Goal: Find specific page/section: Find specific page/section

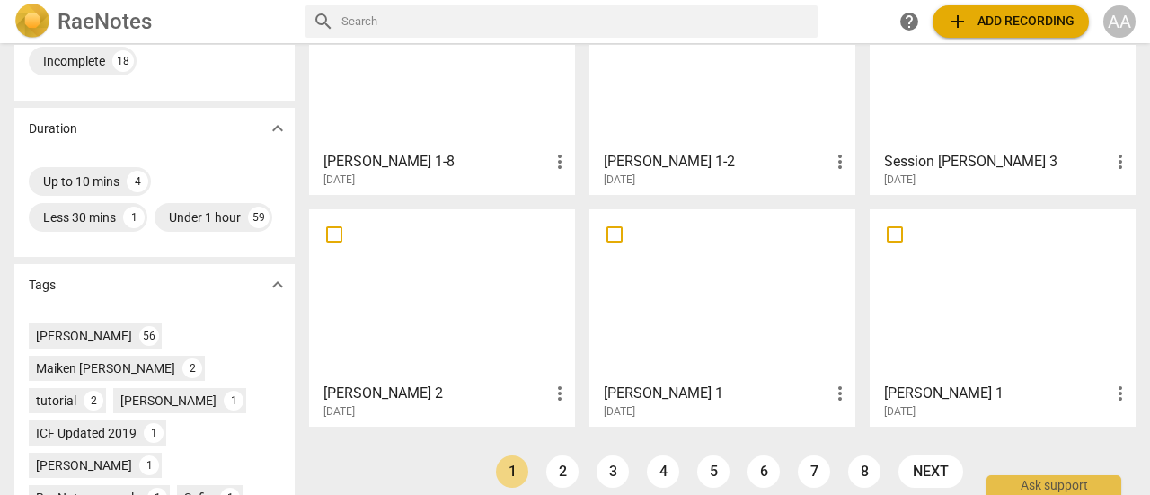
scroll to position [386, 0]
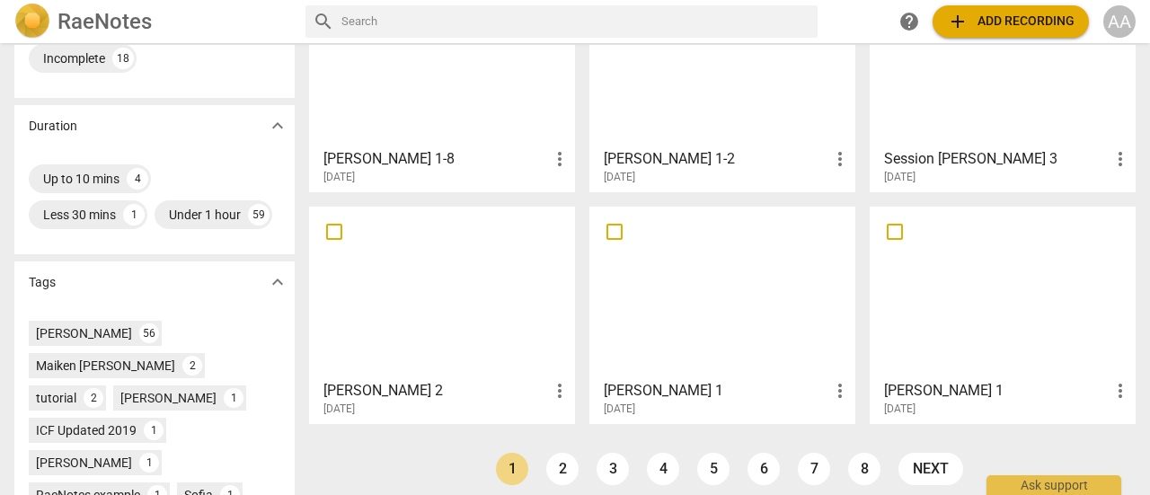
click at [1003, 330] on div at bounding box center [1002, 292] width 253 height 159
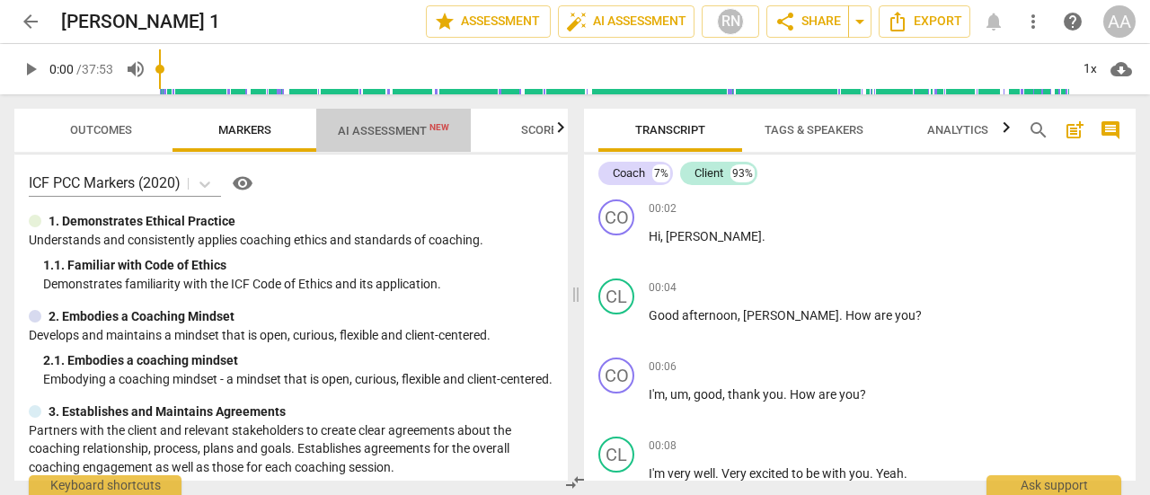
click at [421, 134] on span "AI Assessment New" at bounding box center [393, 130] width 111 height 13
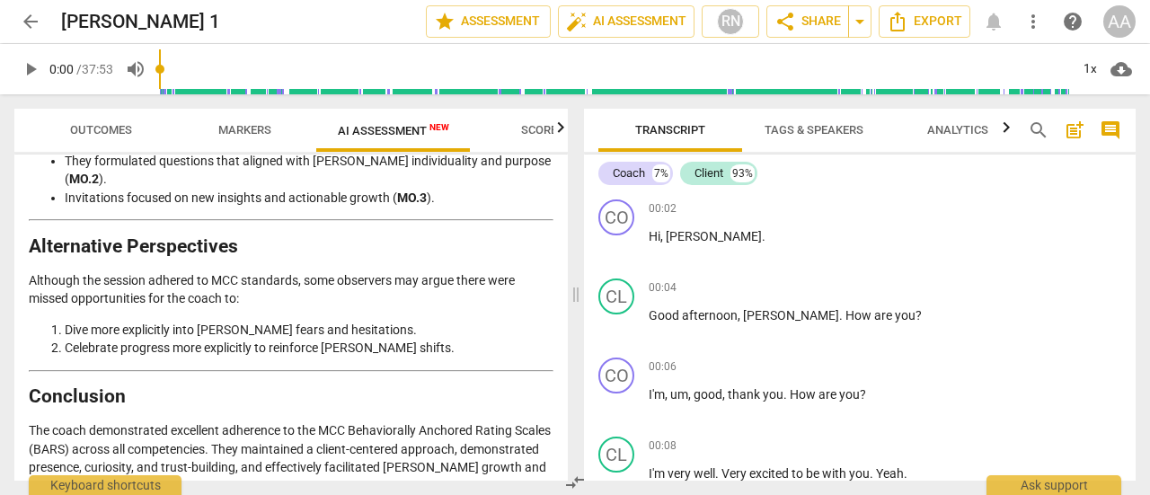
scroll to position [4286, 0]
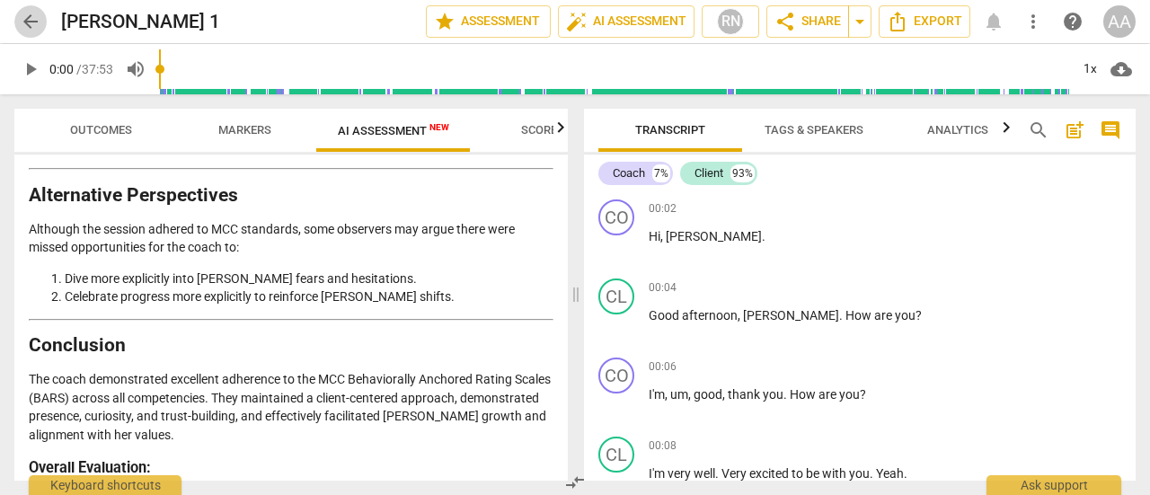
click at [33, 22] on span "arrow_back" at bounding box center [31, 22] width 22 height 22
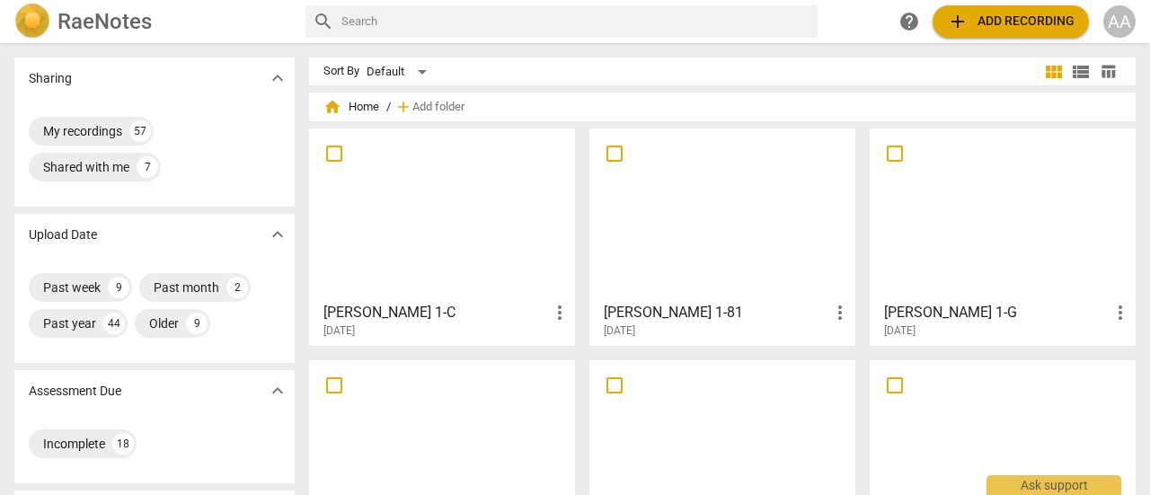
click at [975, 254] on div at bounding box center [1002, 214] width 253 height 159
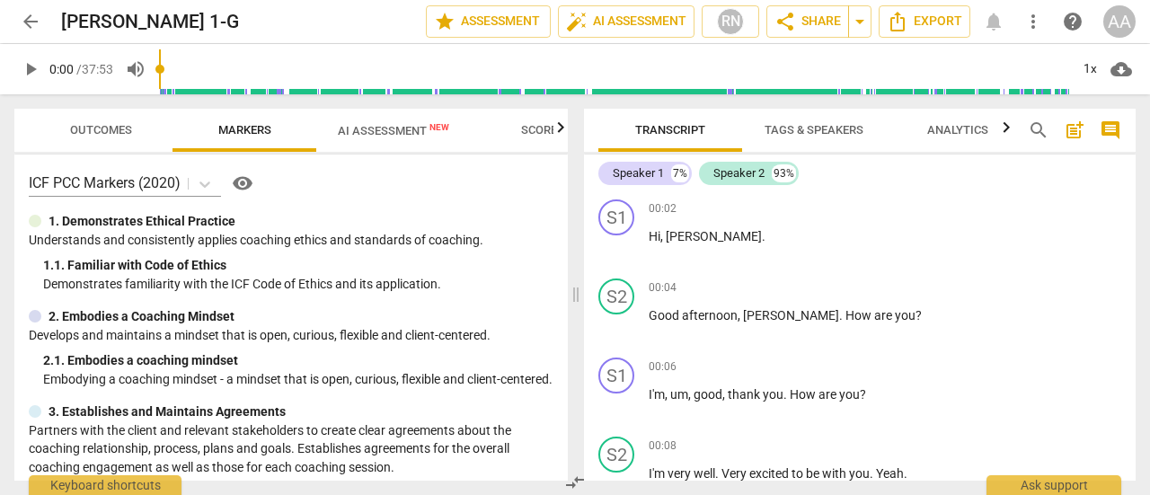
click at [390, 136] on span "AI Assessment New" at bounding box center [393, 130] width 111 height 13
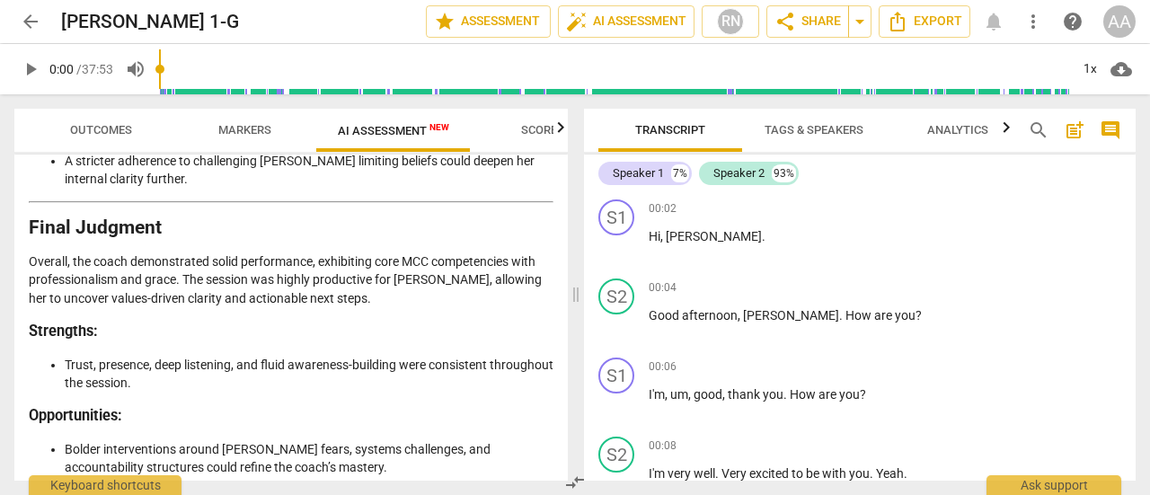
scroll to position [4149, 0]
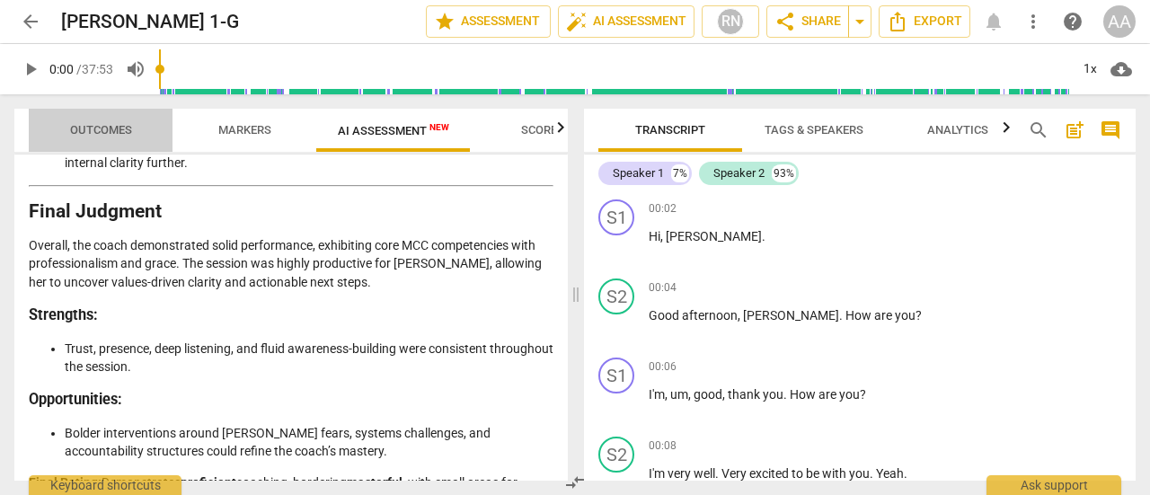
click at [100, 141] on span "Outcomes" at bounding box center [101, 131] width 105 height 24
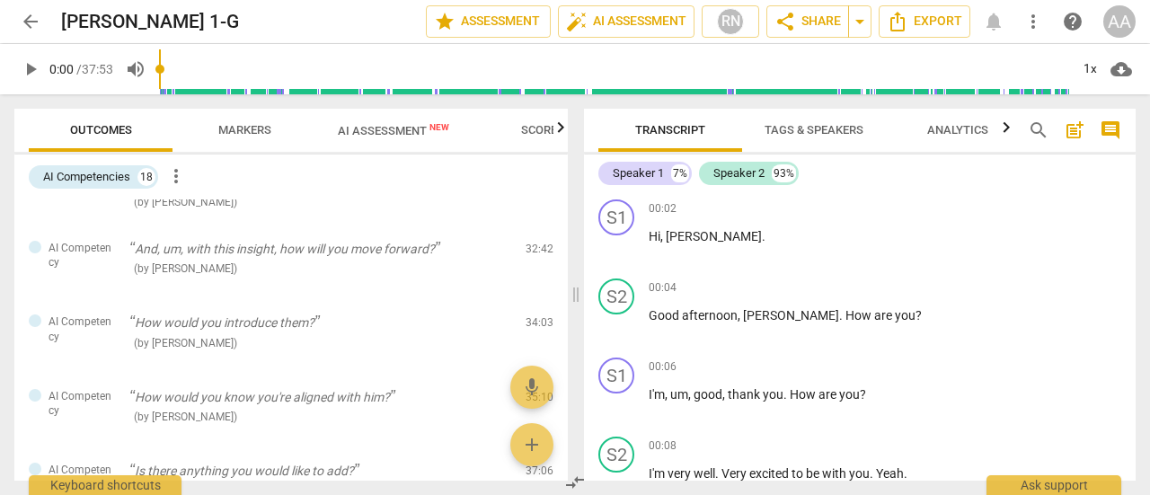
scroll to position [1208, 0]
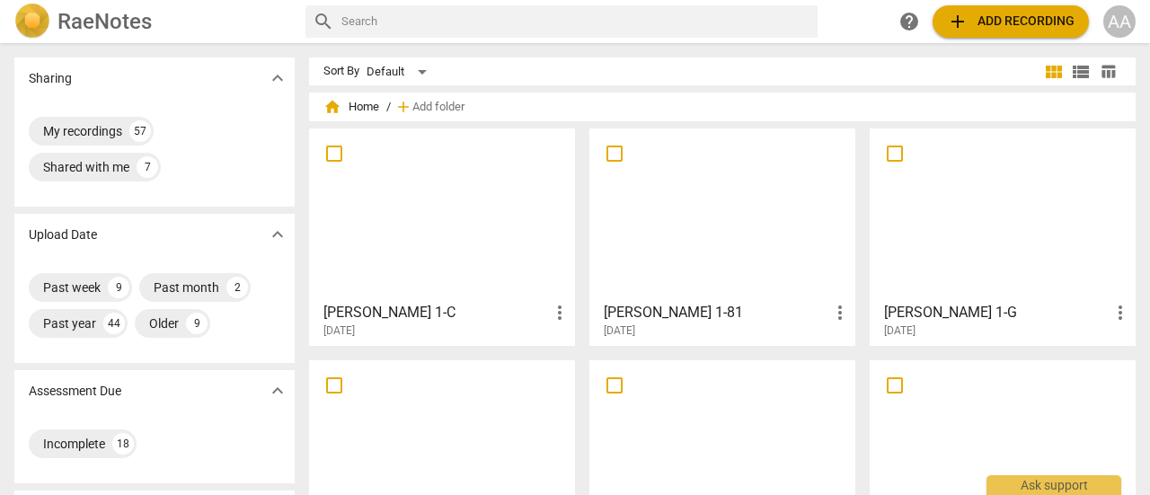
click at [404, 244] on div at bounding box center [441, 214] width 253 height 159
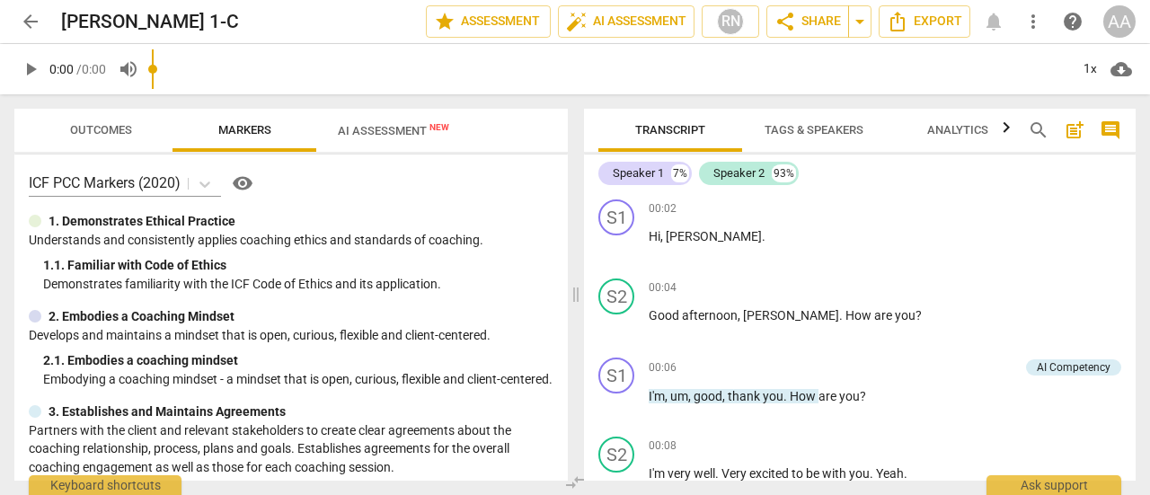
click at [403, 87] on input "range" at bounding box center [611, 69] width 918 height 58
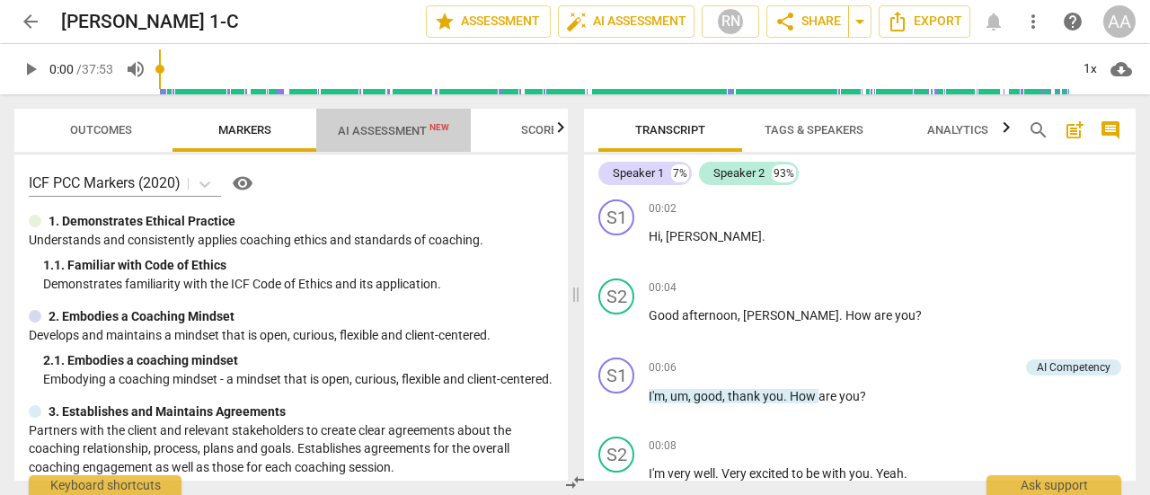
click at [395, 139] on span "AI Assessment New" at bounding box center [393, 130] width 155 height 27
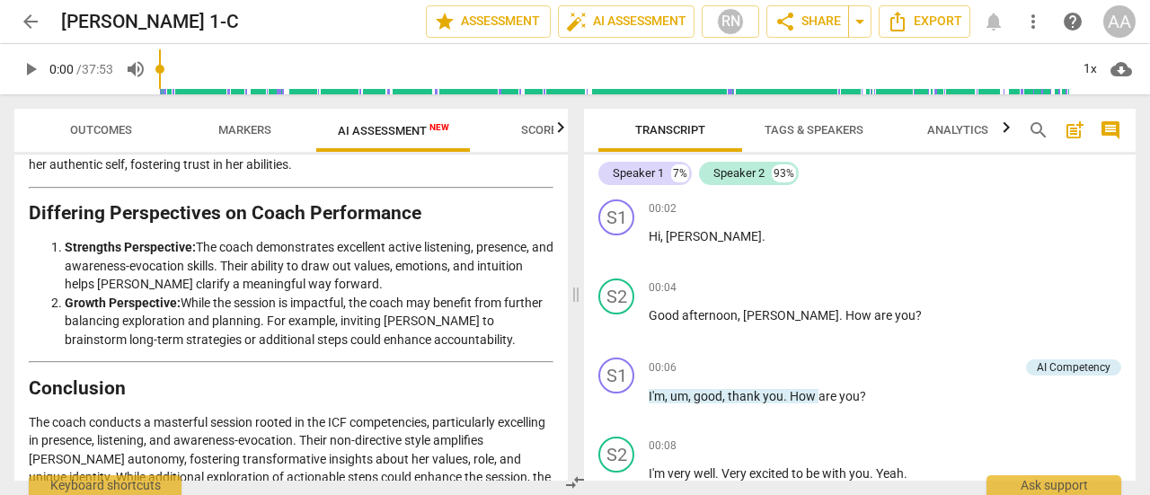
scroll to position [3787, 0]
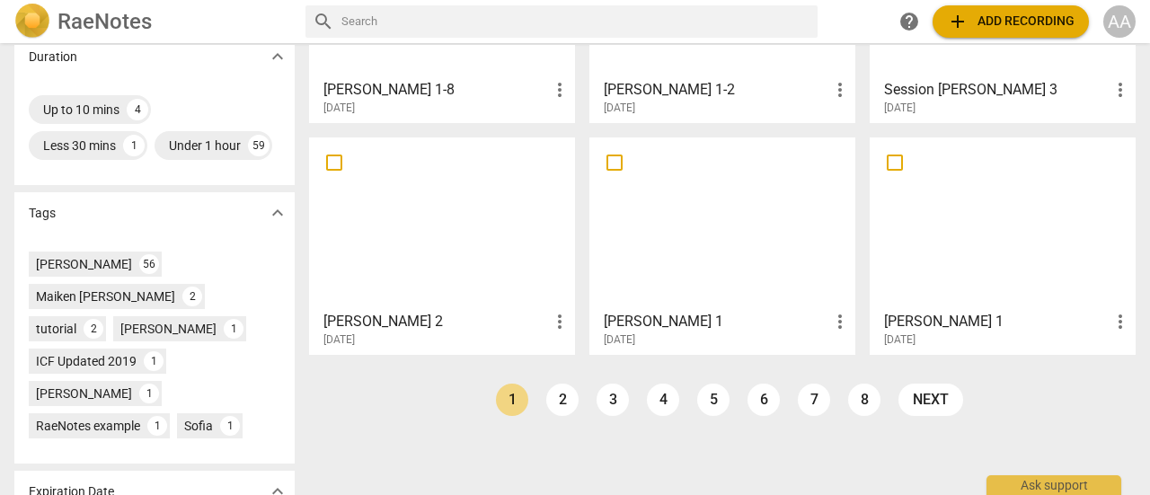
scroll to position [465, 0]
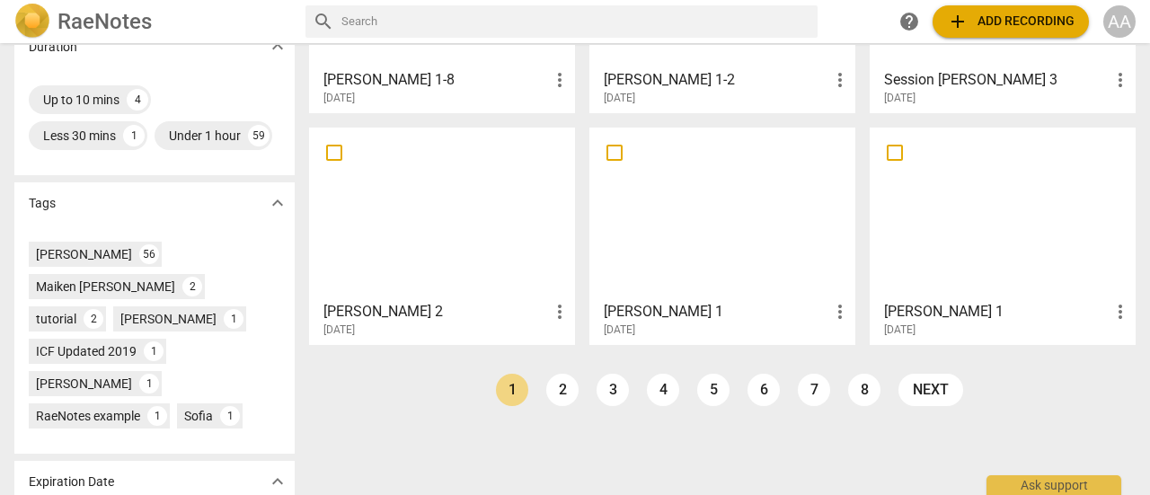
click at [475, 246] on div at bounding box center [441, 213] width 253 height 159
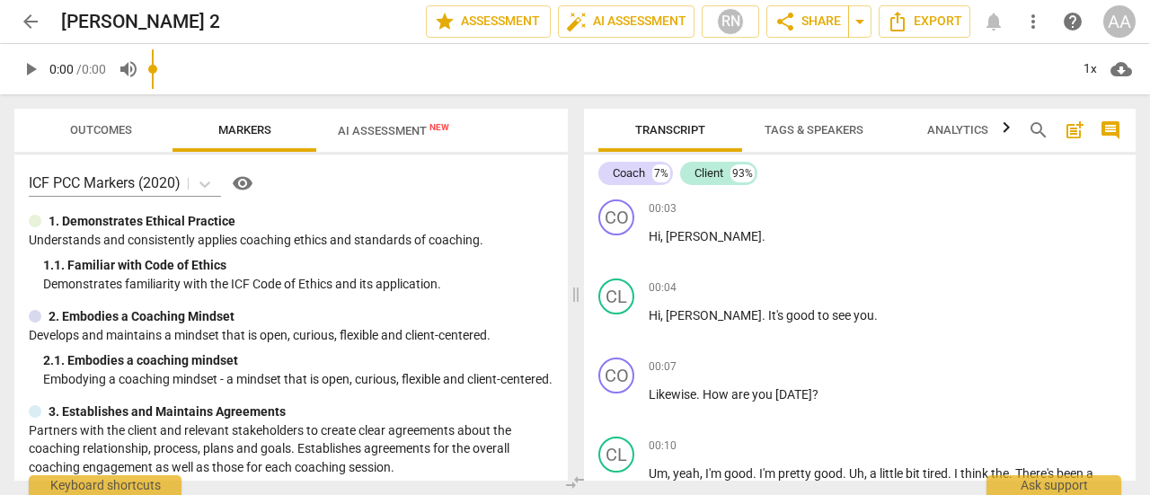
click at [386, 78] on input "range" at bounding box center [611, 69] width 918 height 58
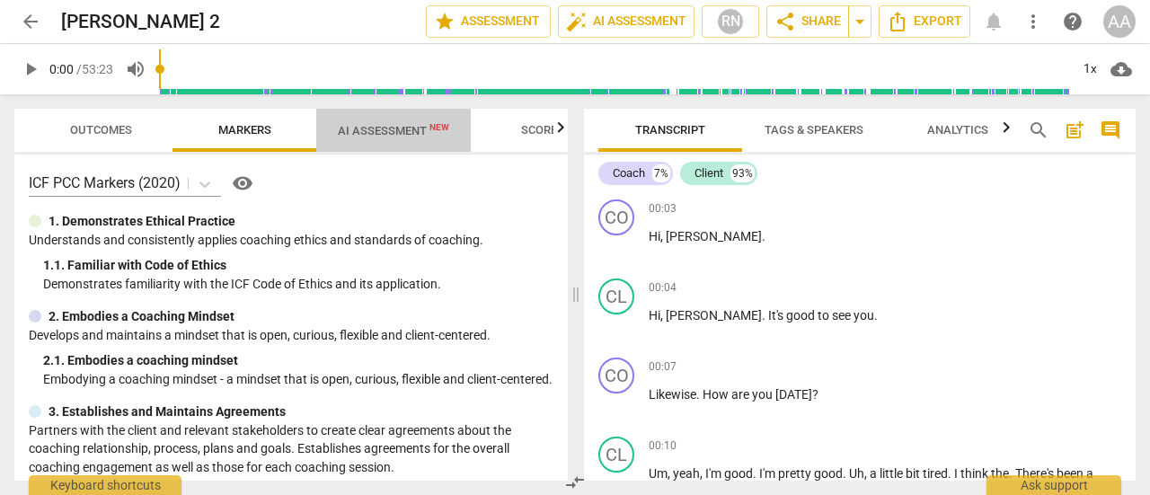
click at [395, 128] on span "AI Assessment New" at bounding box center [393, 130] width 111 height 13
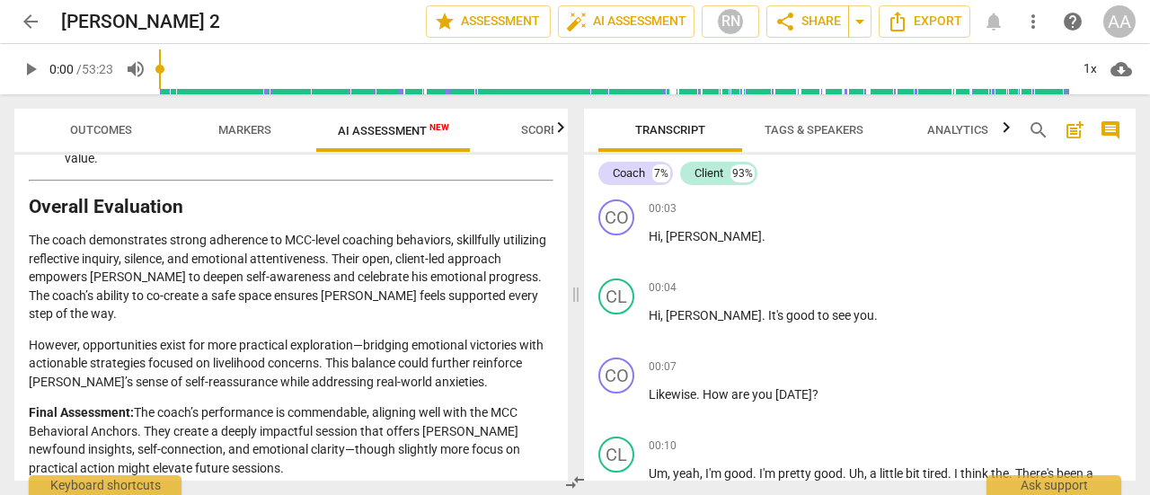
scroll to position [3033, 0]
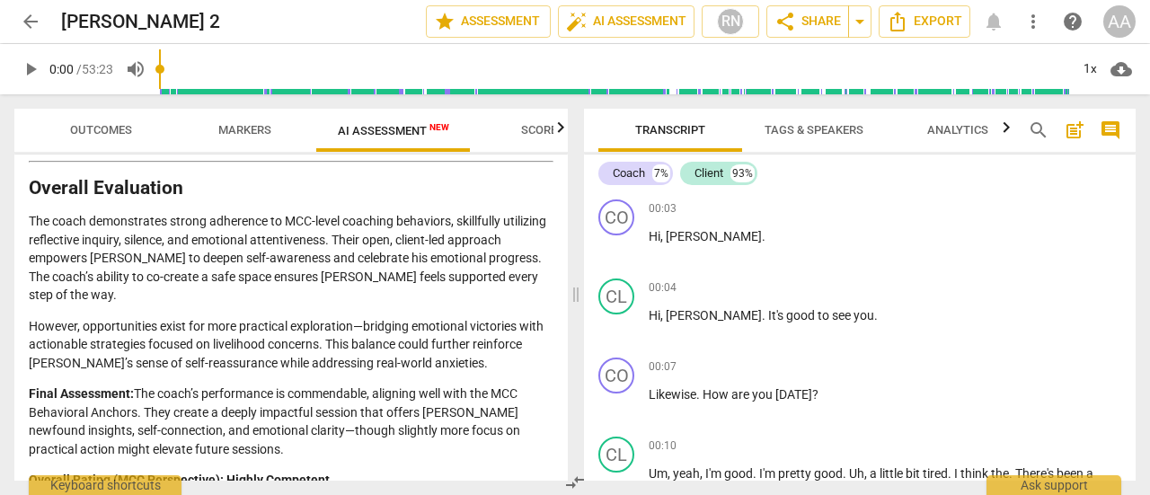
click at [253, 134] on span "Markers" at bounding box center [244, 129] width 53 height 13
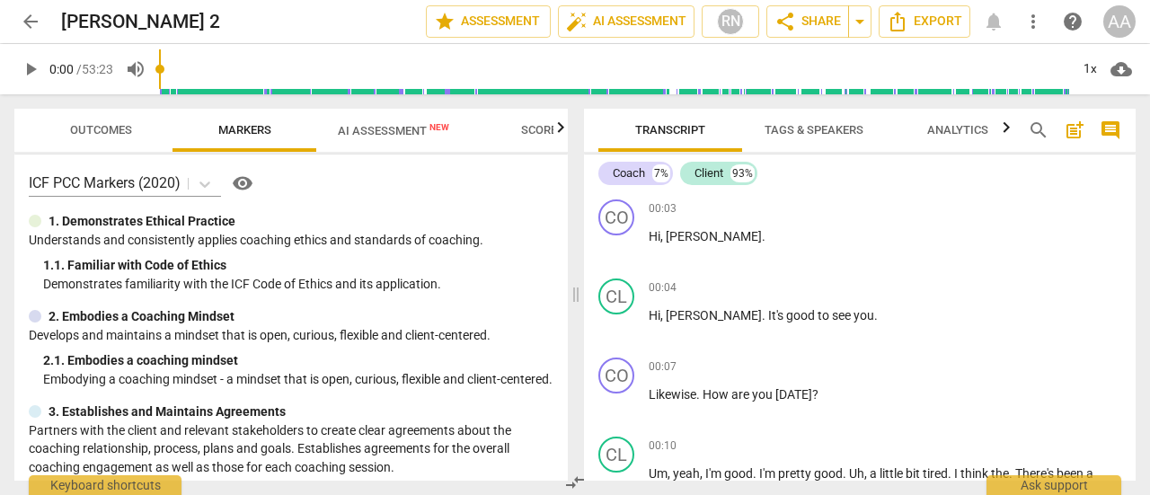
click at [387, 136] on span "AI Assessment New" at bounding box center [393, 130] width 111 height 13
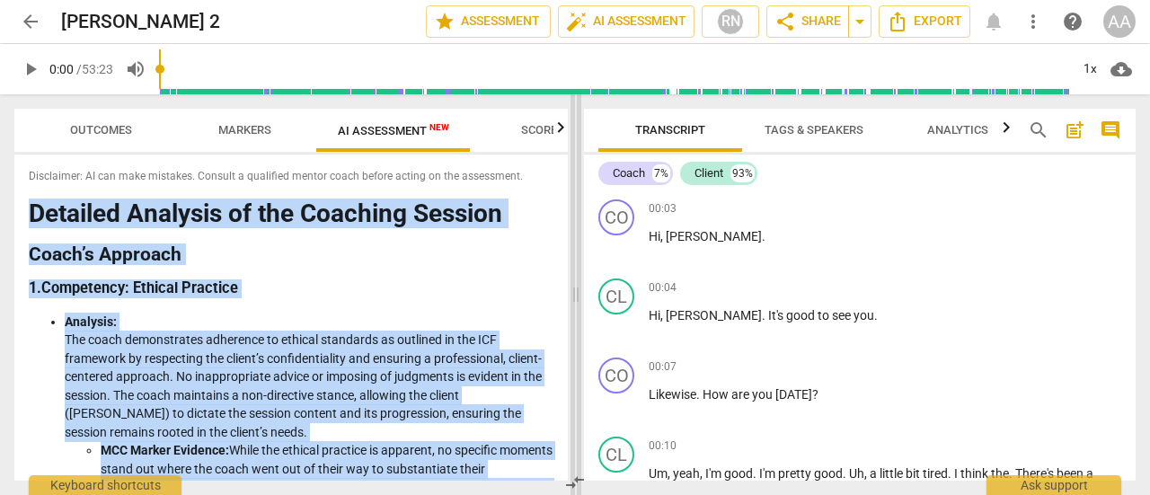
drag, startPoint x: 561, startPoint y: 179, endPoint x: 573, endPoint y: 272, distance: 94.2
click at [573, 272] on div "Outcomes Markers AI Assessment New Scores Disclaimer: AI can make mistakes. Con…" at bounding box center [575, 294] width 1150 height 401
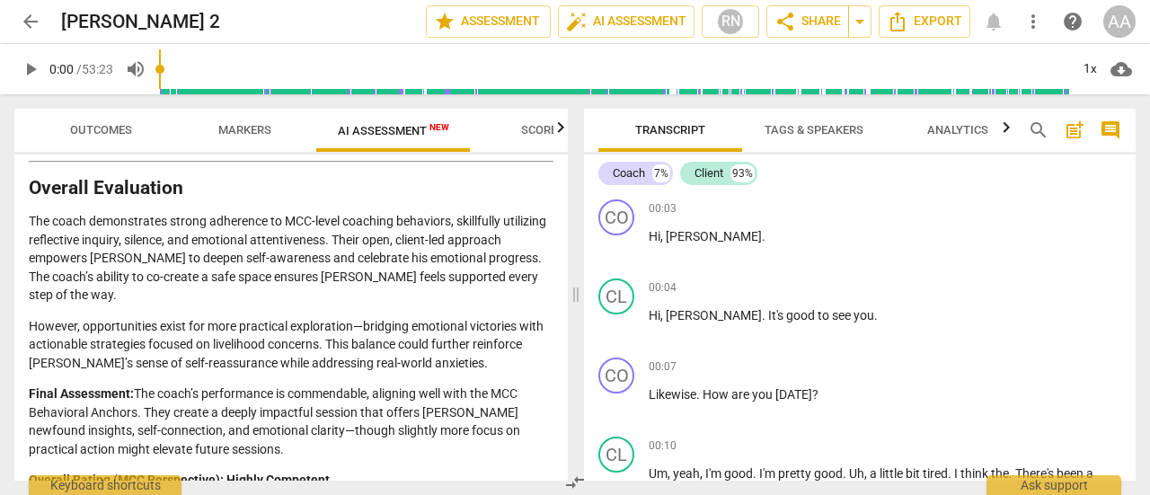
scroll to position [0, 0]
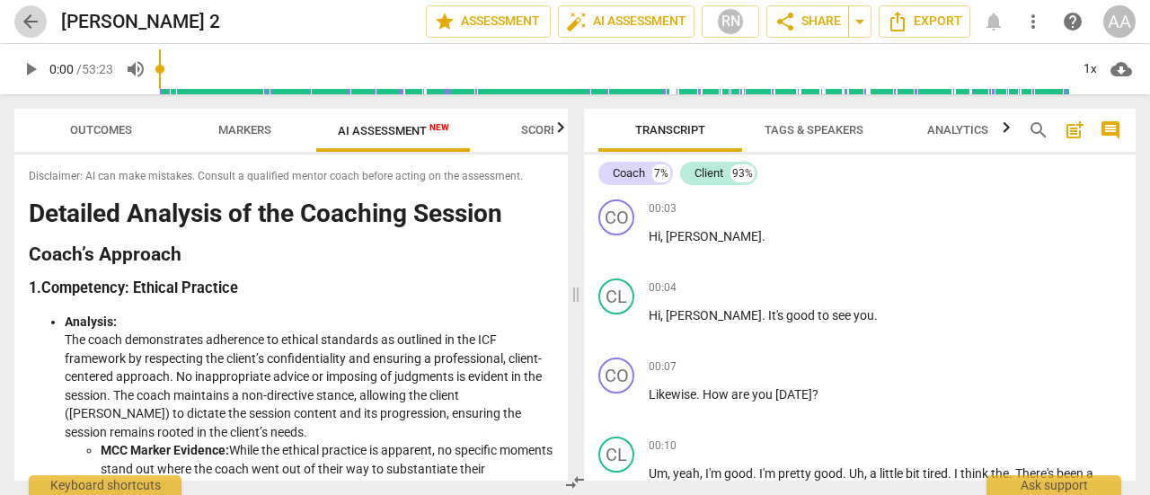
click at [34, 25] on span "arrow_back" at bounding box center [31, 22] width 22 height 22
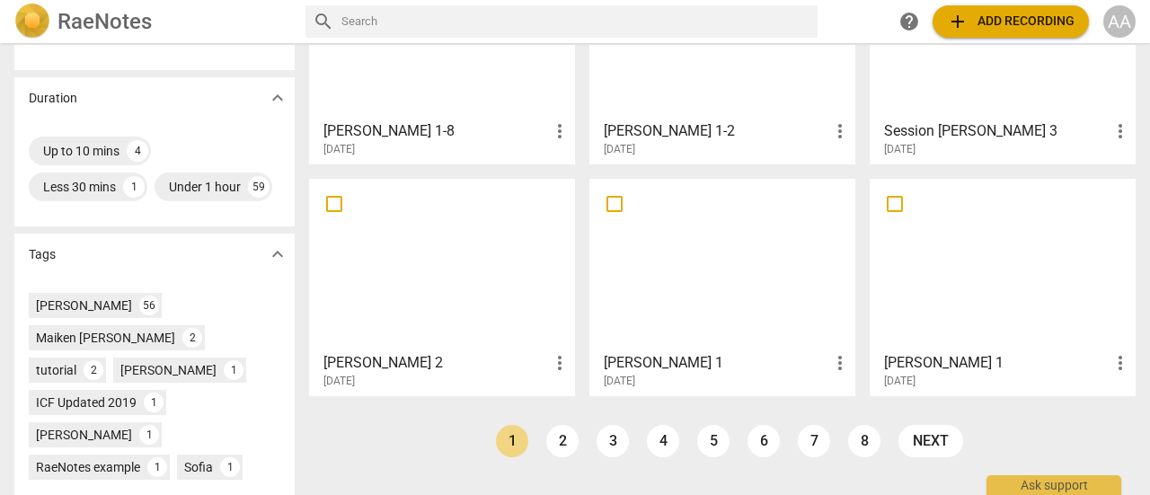
scroll to position [417, 0]
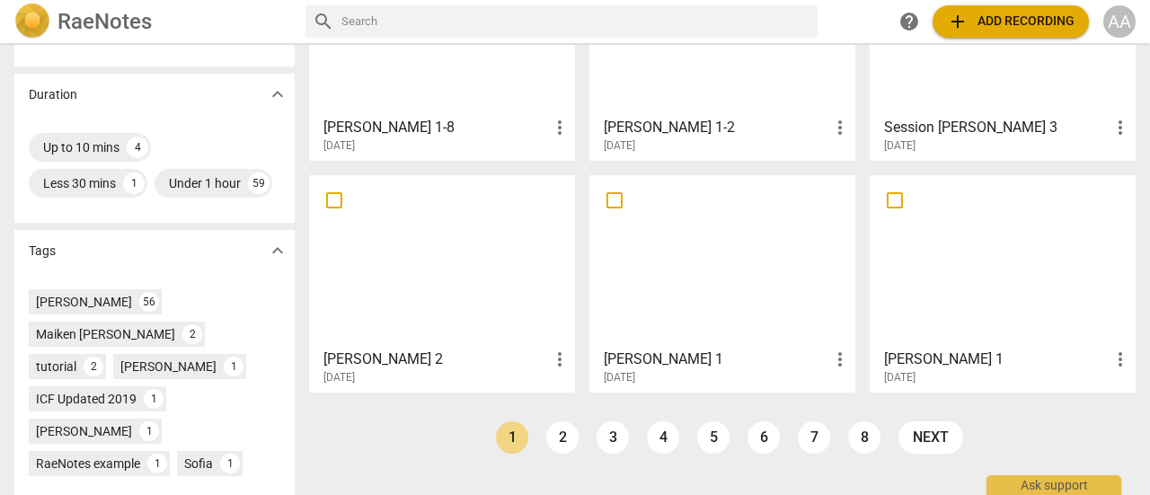
click at [728, 271] on div at bounding box center [722, 261] width 253 height 159
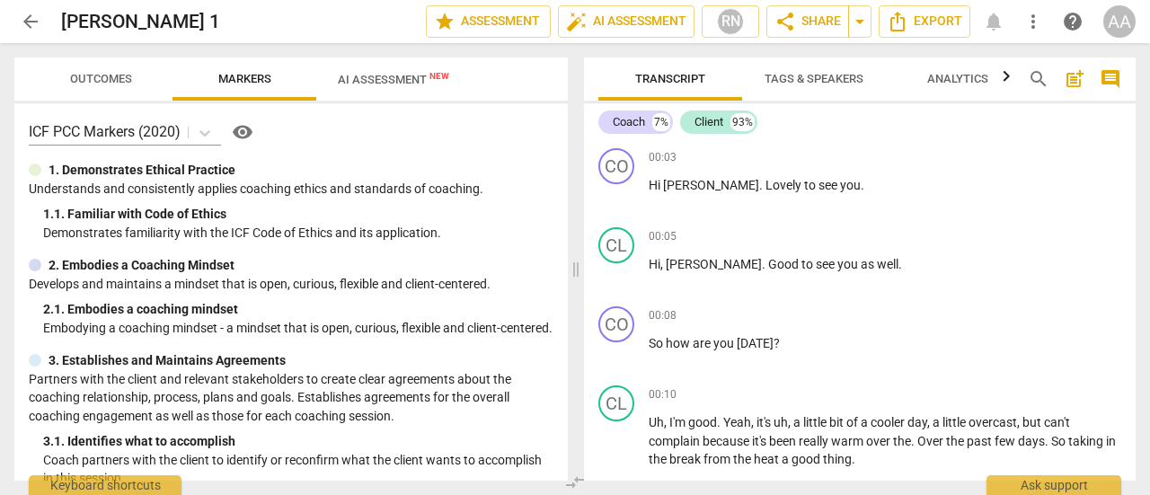
click at [392, 80] on span "AI Assessment New" at bounding box center [393, 79] width 111 height 13
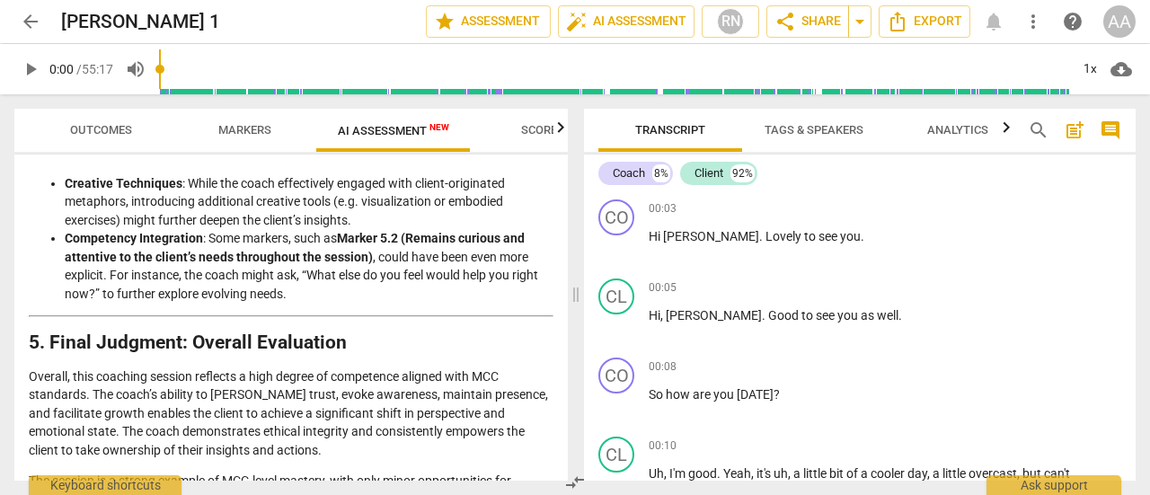
scroll to position [2504, 0]
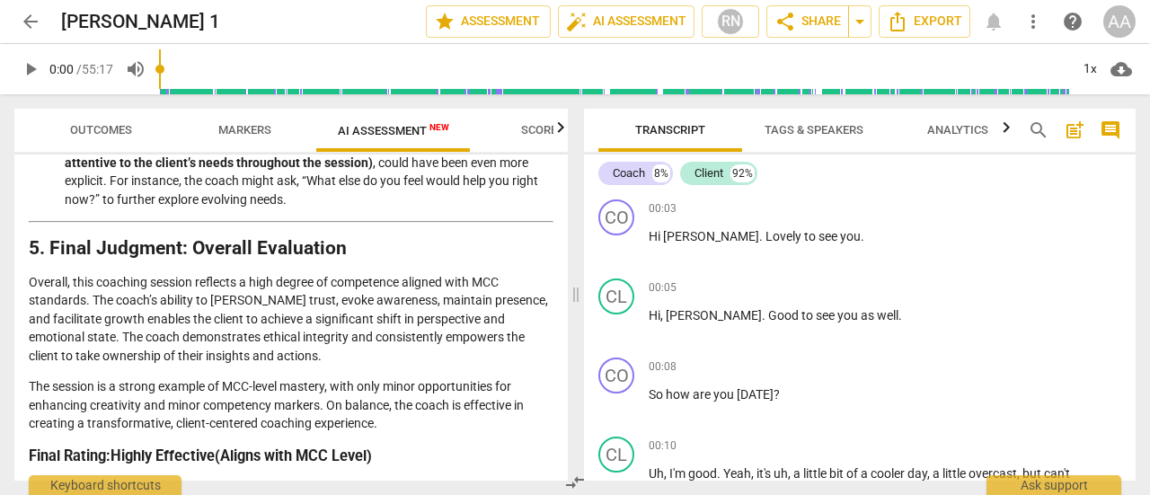
click at [29, 23] on span "arrow_back" at bounding box center [31, 22] width 22 height 22
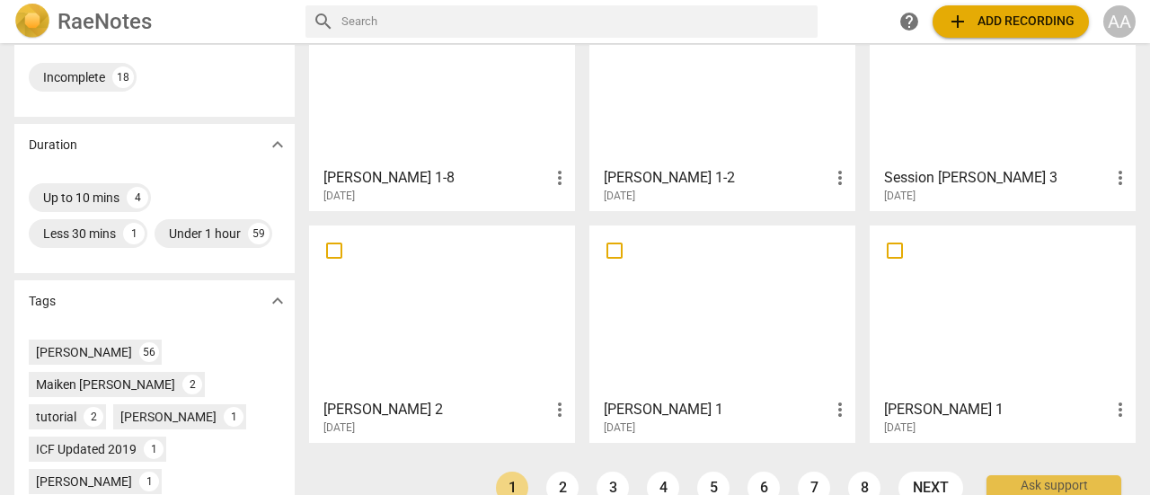
scroll to position [383, 0]
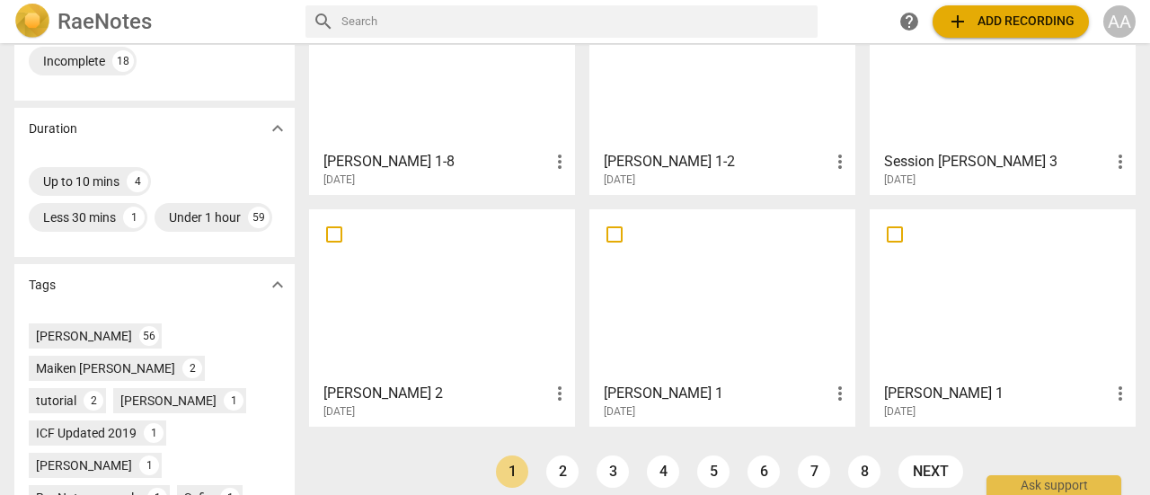
click at [980, 133] on div at bounding box center [1002, 63] width 253 height 159
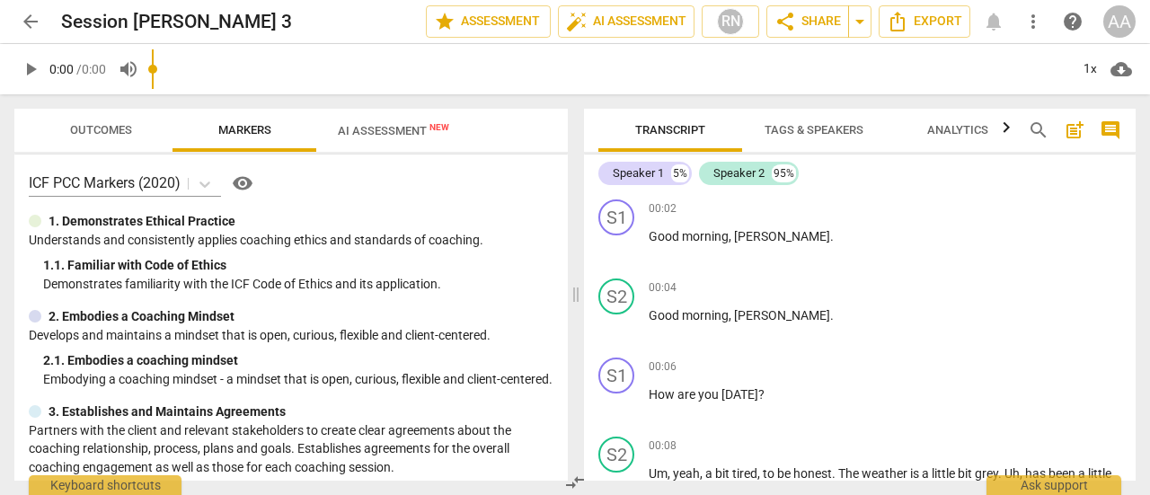
click at [404, 81] on input "range" at bounding box center [611, 69] width 918 height 58
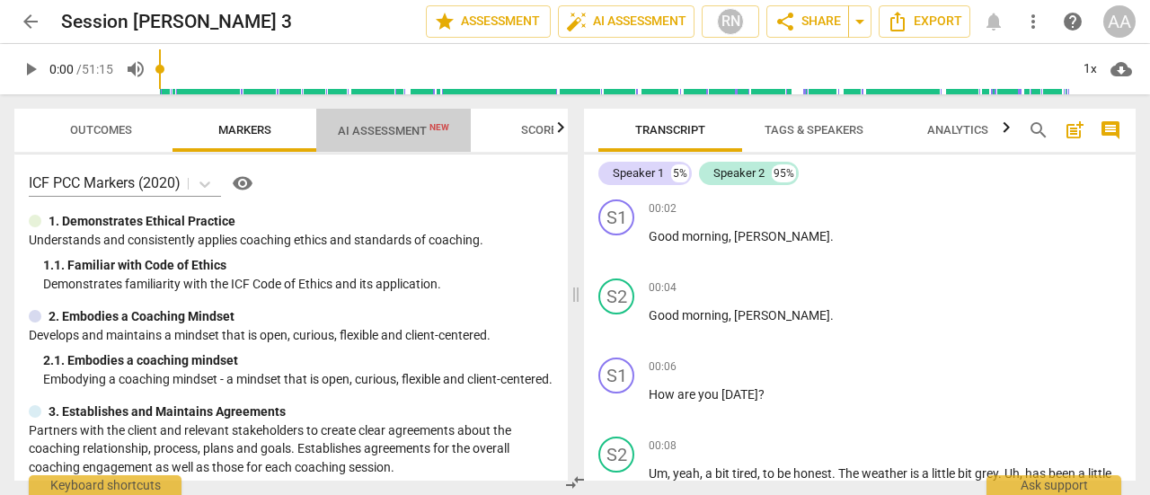
click at [399, 130] on span "AI Assessment New" at bounding box center [393, 130] width 111 height 13
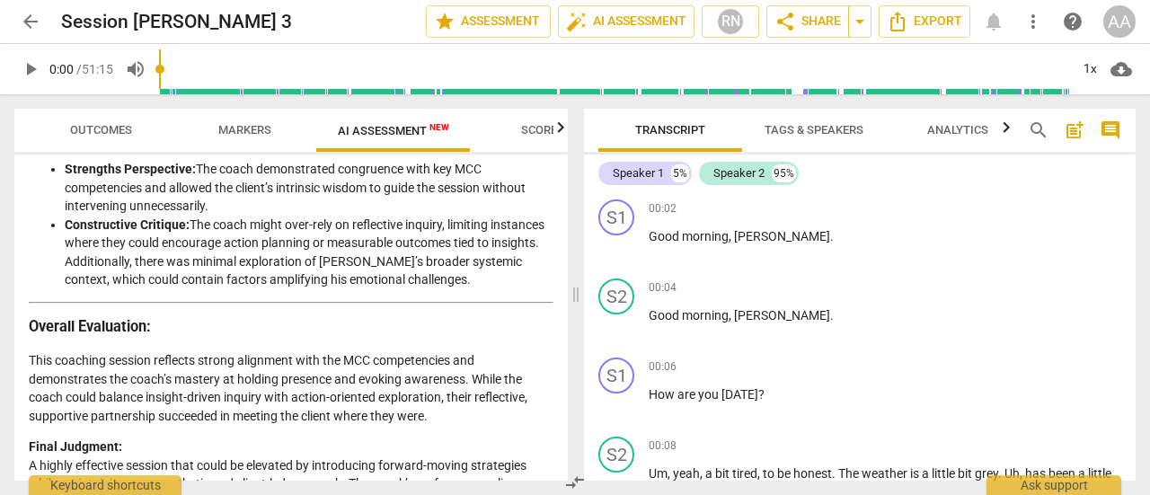
scroll to position [3148, 0]
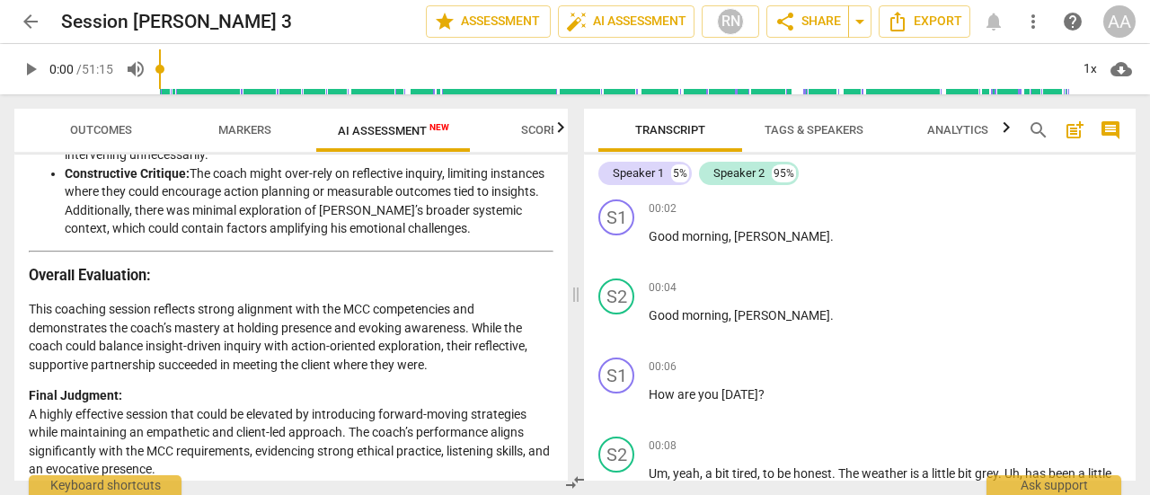
click at [28, 21] on span "arrow_back" at bounding box center [31, 22] width 22 height 22
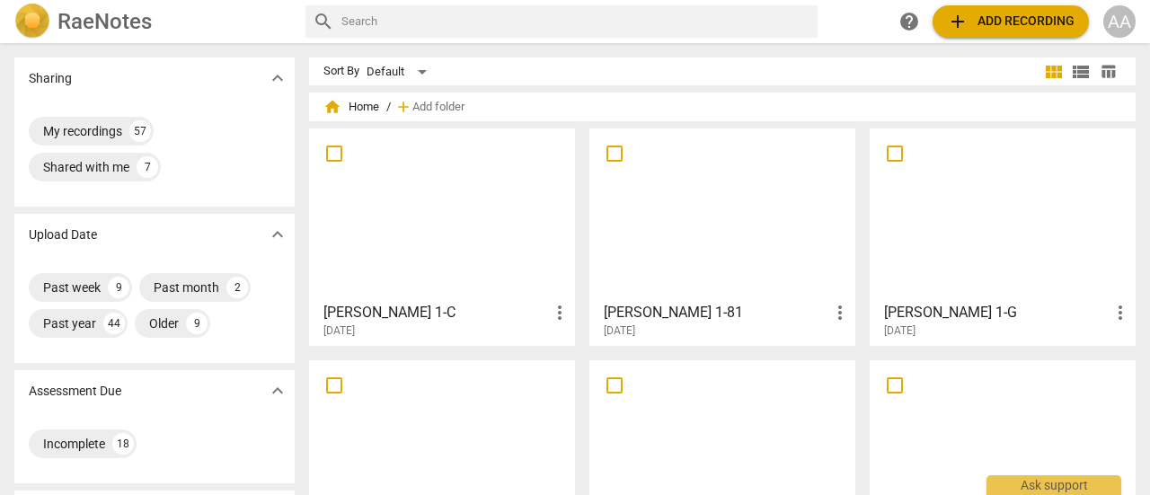
click at [697, 278] on div at bounding box center [722, 214] width 253 height 159
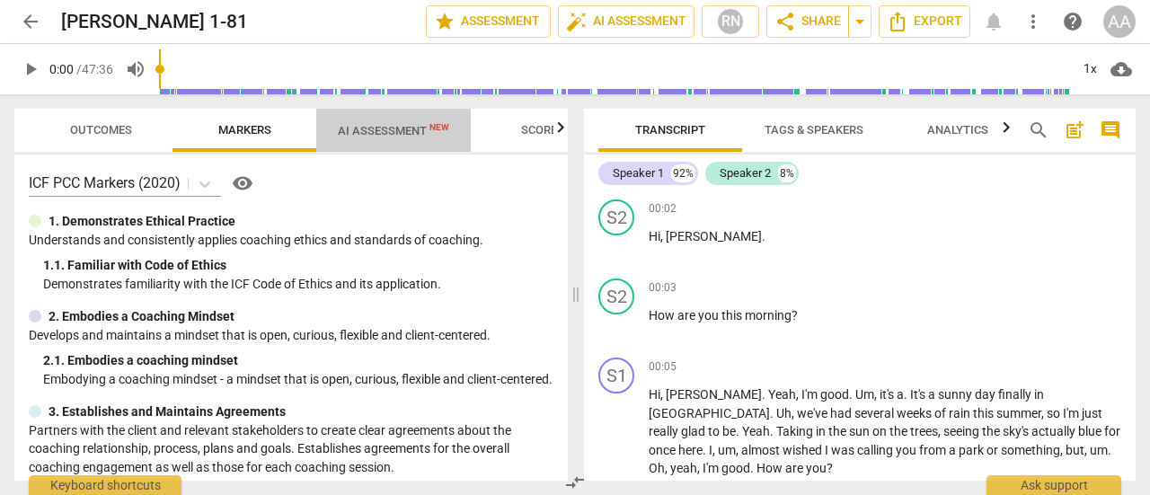
click at [392, 136] on span "AI Assessment New" at bounding box center [393, 130] width 111 height 13
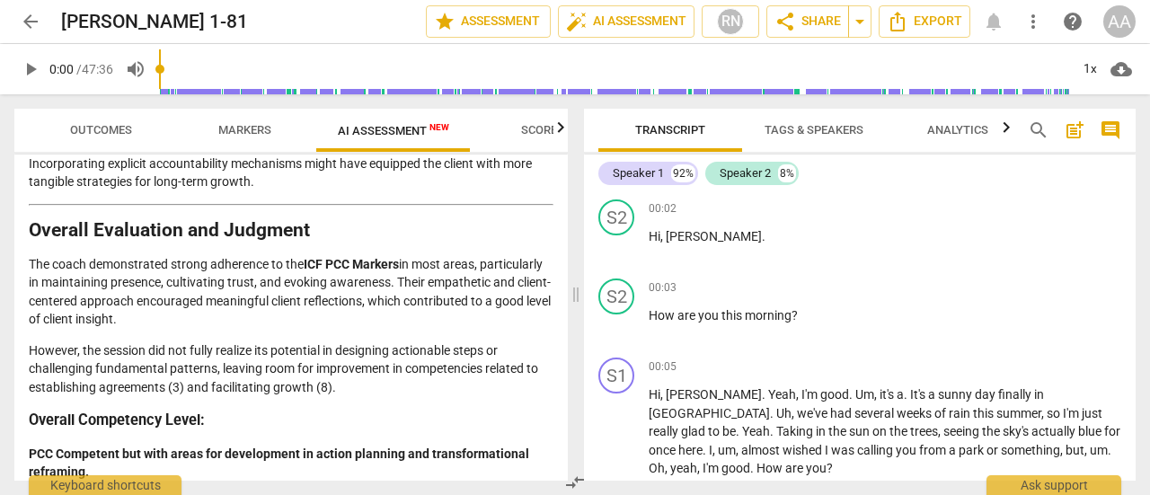
scroll to position [3391, 0]
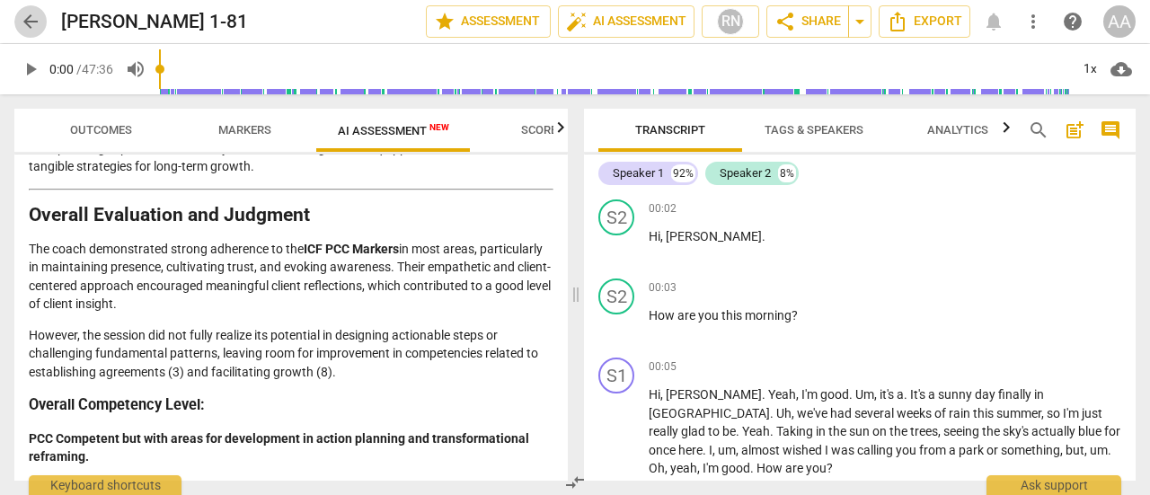
click at [34, 22] on span "arrow_back" at bounding box center [31, 22] width 22 height 22
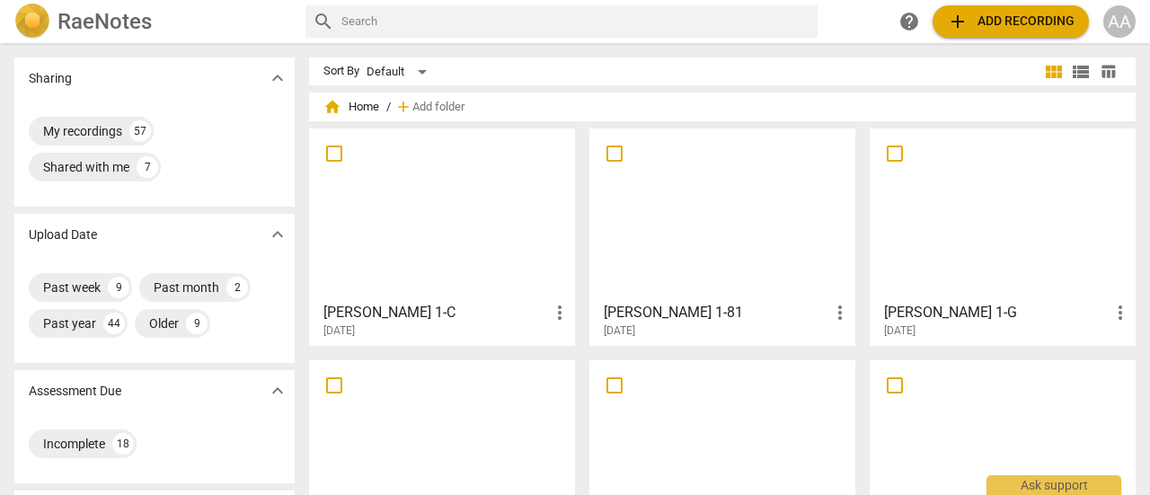
click at [492, 442] on div at bounding box center [441, 446] width 253 height 159
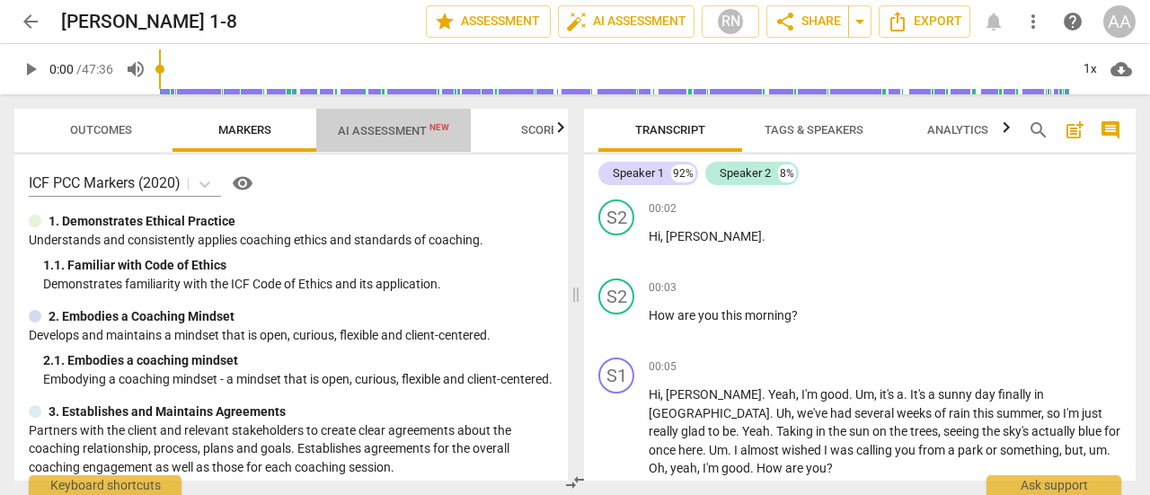
click at [391, 128] on span "AI Assessment New" at bounding box center [393, 130] width 111 height 13
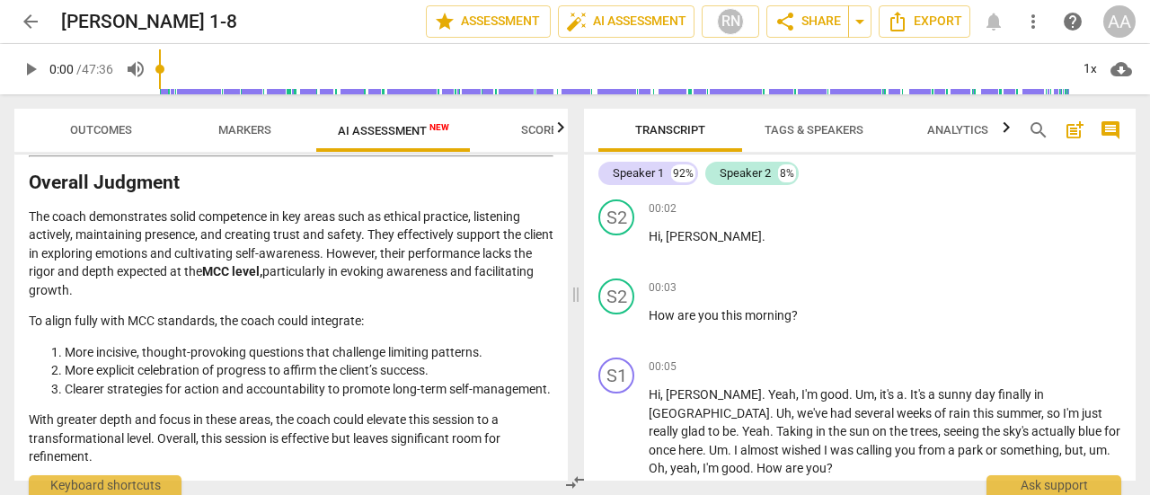
scroll to position [3352, 0]
